Goal: Information Seeking & Learning: Compare options

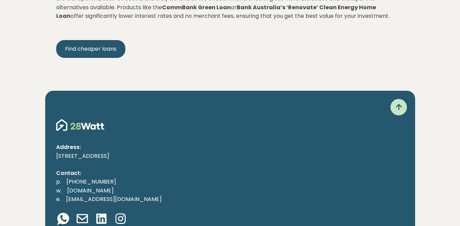
scroll to position [1319, 0]
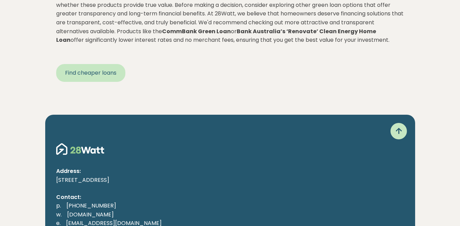
click at [94, 66] on link "Find cheaper loans" at bounding box center [90, 73] width 69 height 18
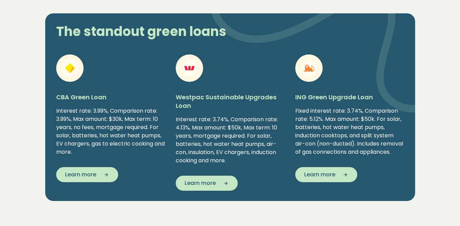
scroll to position [1001, 0]
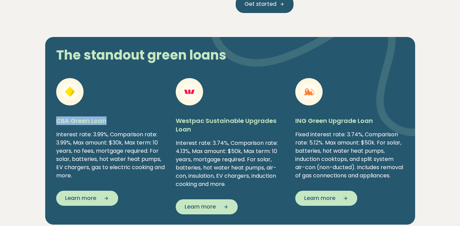
drag, startPoint x: 105, startPoint y: 120, endPoint x: 57, endPoint y: 122, distance: 48.3
click at [57, 122] on h5 "CBA Green Loan" at bounding box center [110, 120] width 109 height 9
copy h5 "CBA Green Loan"
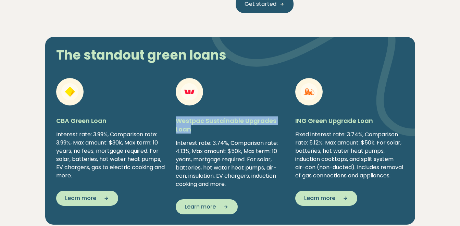
drag, startPoint x: 192, startPoint y: 129, endPoint x: 176, endPoint y: 121, distance: 18.7
click at [176, 121] on h5 "Westpac Sustainable Upgrades Loan" at bounding box center [230, 124] width 109 height 17
copy h5 "Westpac Sustainable Upgrades Loan"
click at [309, 119] on img at bounding box center [313, 86] width 206 height 137
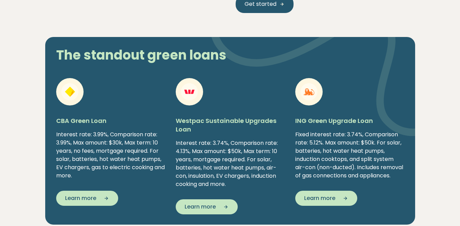
click at [437, 93] on div "The standout green loans CBA Green Loan Interest rate: 3.99%, Comparison rate: …" at bounding box center [230, 131] width 460 height 188
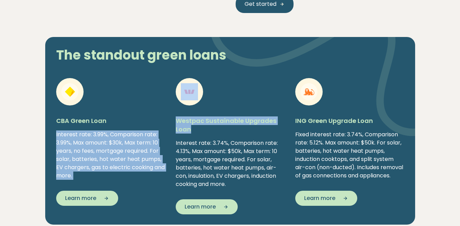
drag, startPoint x: 201, startPoint y: 128, endPoint x: 166, endPoint y: 118, distance: 36.7
click at [166, 118] on div "CBA Green Loan Interest rate: 3.99%, Comparison rate: 3.99%, Max amount: $30k, …" at bounding box center [230, 146] width 359 height 136
click at [254, 99] on img at bounding box center [313, 86] width 206 height 137
click at [361, 150] on img at bounding box center [313, 86] width 206 height 137
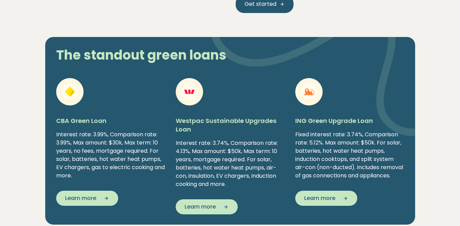
click at [398, 180] on div "Fixed interest rate: 3.74%, Comparison rate: 5.12%. Max amount: $50k. For solar…" at bounding box center [349, 154] width 109 height 49
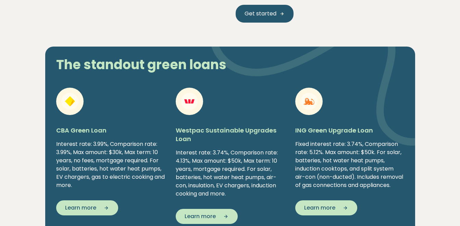
scroll to position [1019, 0]
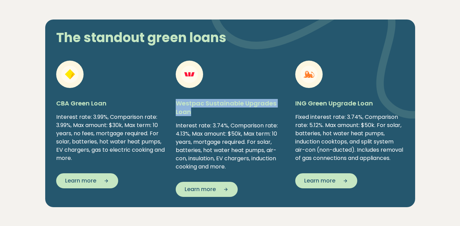
drag, startPoint x: 192, startPoint y: 110, endPoint x: 178, endPoint y: 106, distance: 14.0
click at [178, 106] on h5 "Westpac Sustainable Upgrades Loan" at bounding box center [230, 107] width 109 height 17
click at [298, 121] on img at bounding box center [313, 69] width 206 height 137
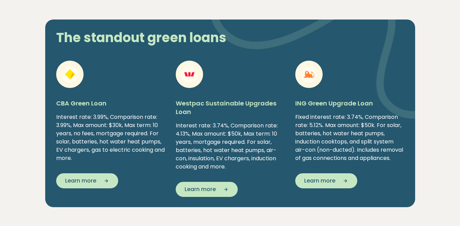
click at [343, 156] on div "Fixed interest rate: 3.74%, Comparison rate: 5.12%. Max amount: $50k. For solar…" at bounding box center [349, 137] width 109 height 49
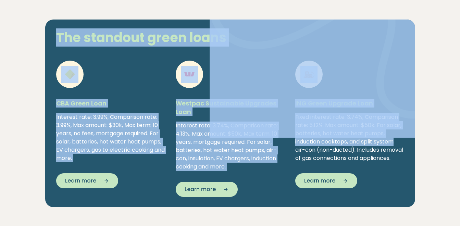
drag, startPoint x: 395, startPoint y: 141, endPoint x: 376, endPoint y: 137, distance: 18.6
click at [376, 137] on div "The standout green loans CBA Green Loan Interest rate: 3.99%, Comparison rate: …" at bounding box center [230, 114] width 370 height 188
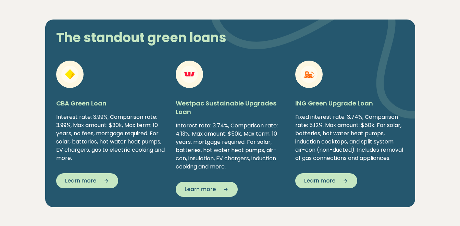
drag, startPoint x: 376, startPoint y: 137, endPoint x: 392, endPoint y: 150, distance: 20.6
click at [392, 150] on div "Fixed interest rate: 3.74%, Comparison rate: 5.12%. Max amount: $50k. For solar…" at bounding box center [349, 137] width 109 height 49
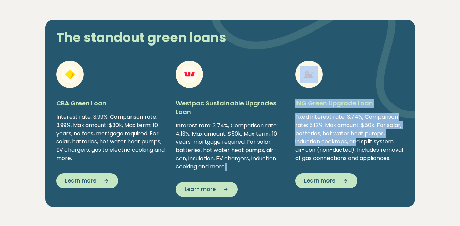
drag, startPoint x: 226, startPoint y: 166, endPoint x: 359, endPoint y: 141, distance: 135.5
click at [359, 141] on div "CBA Green Loan Interest rate: 3.99%, Comparison rate: 3.99%, Max amount: $30k, …" at bounding box center [230, 129] width 359 height 136
copy div ". Learn more ING Green Upgrade Loan Fixed interest rate: 3.74%, Comparison rate…"
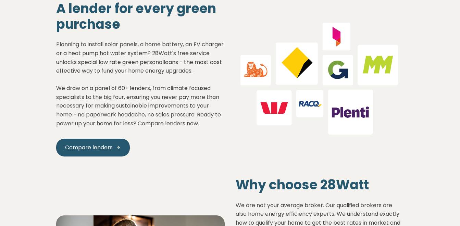
scroll to position [628, 0]
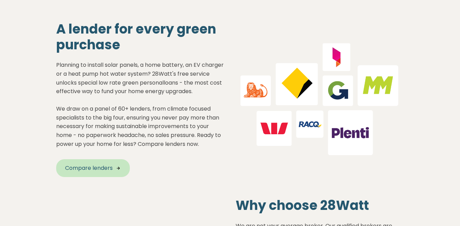
click at [101, 171] on span "Compare lenders" at bounding box center [89, 168] width 48 height 8
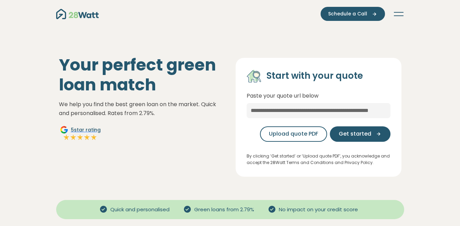
click at [397, 19] on nav "Green home loans Get started Learn more Use case Products Green personal loans …" at bounding box center [230, 14] width 348 height 14
click at [399, 13] on button "Toggle navigation" at bounding box center [398, 14] width 11 height 7
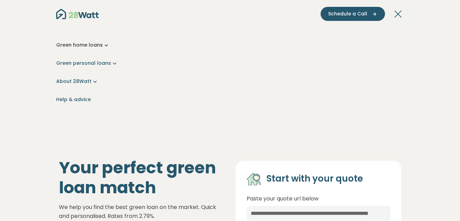
click at [77, 45] on link "Green home loans" at bounding box center [230, 44] width 348 height 7
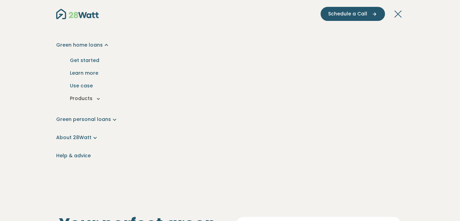
click at [78, 99] on button "Products" at bounding box center [230, 98] width 337 height 13
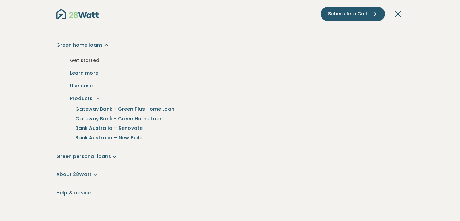
click at [82, 57] on link "Get started" at bounding box center [230, 60] width 337 height 13
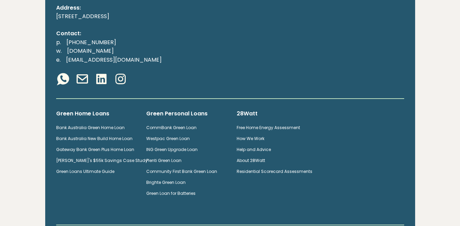
scroll to position [349, 0]
